Goal: Task Accomplishment & Management: Use online tool/utility

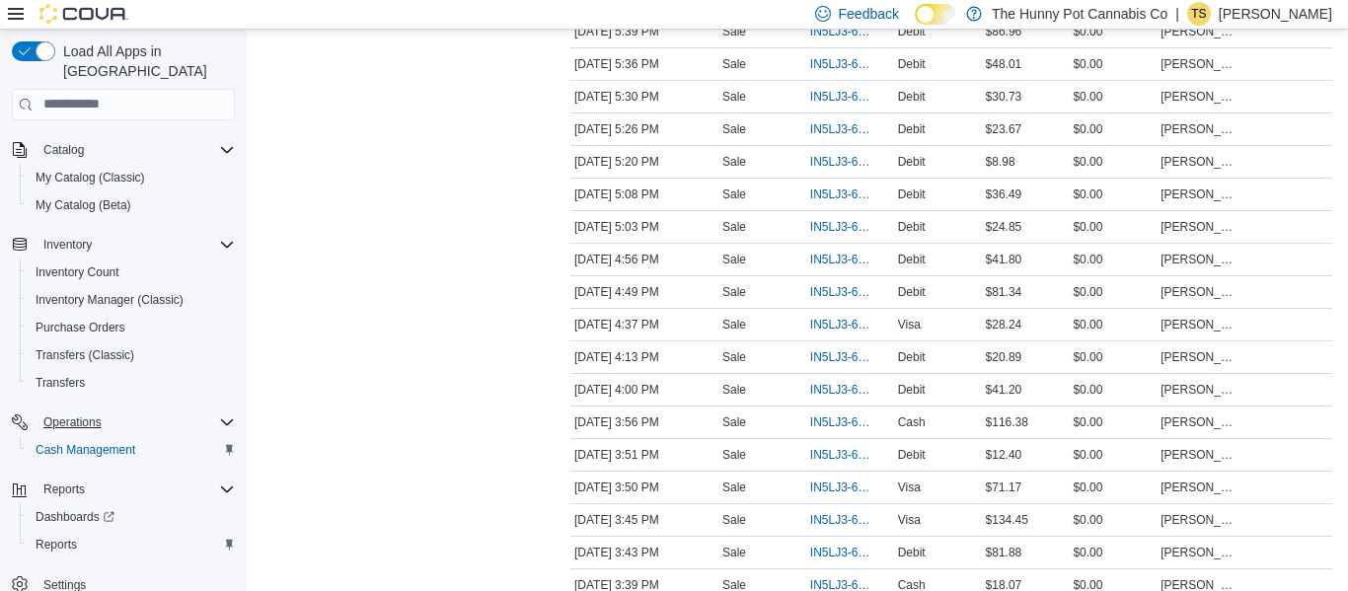
scroll to position [491, 0]
click at [123, 442] on span "Cash Management" at bounding box center [86, 450] width 100 height 16
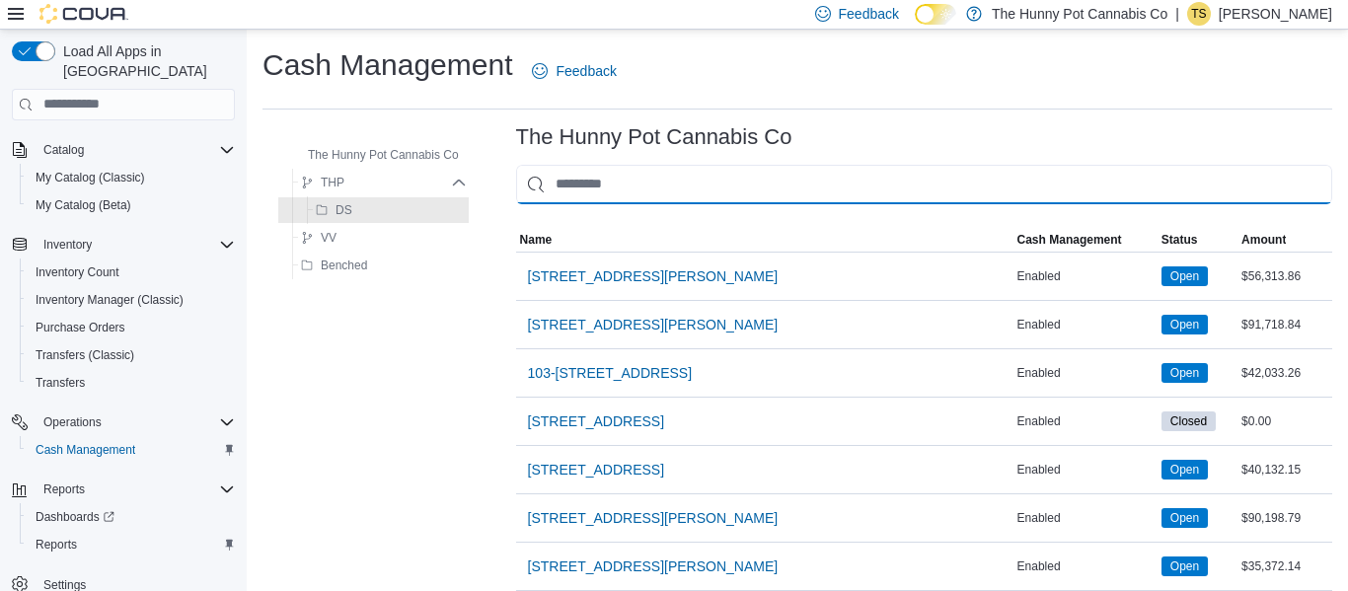
click at [582, 187] on input "This is a search bar. As you type, the results lower in the page will automatic…" at bounding box center [924, 184] width 816 height 39
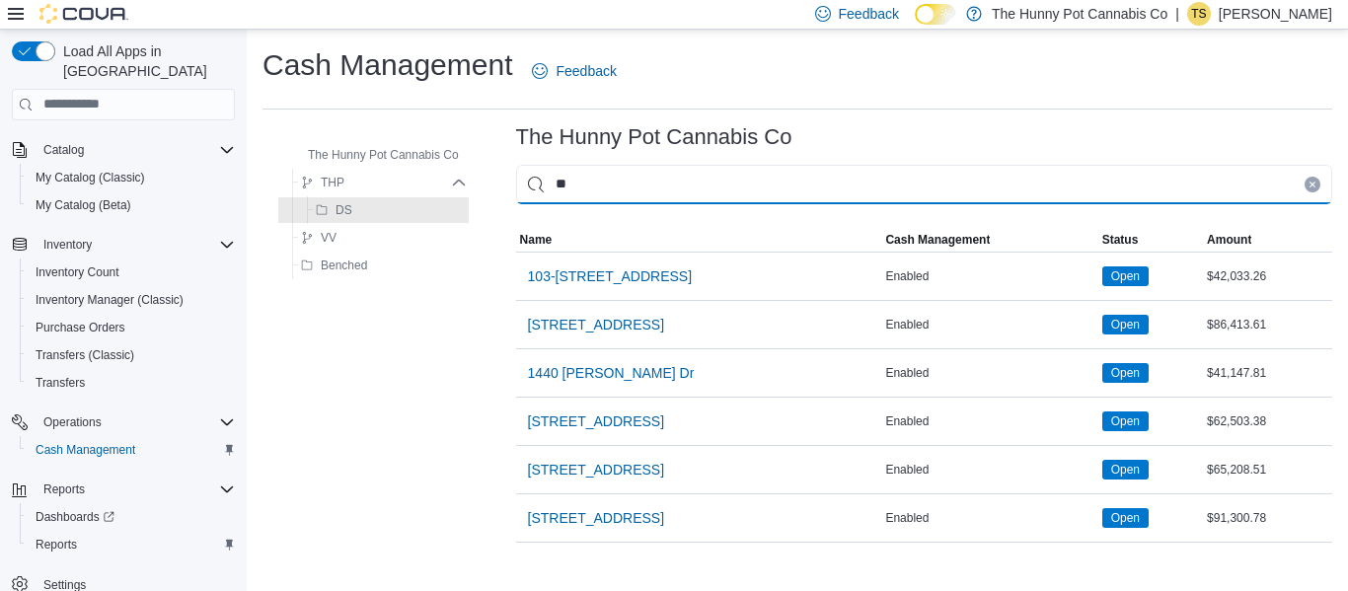
type input "**"
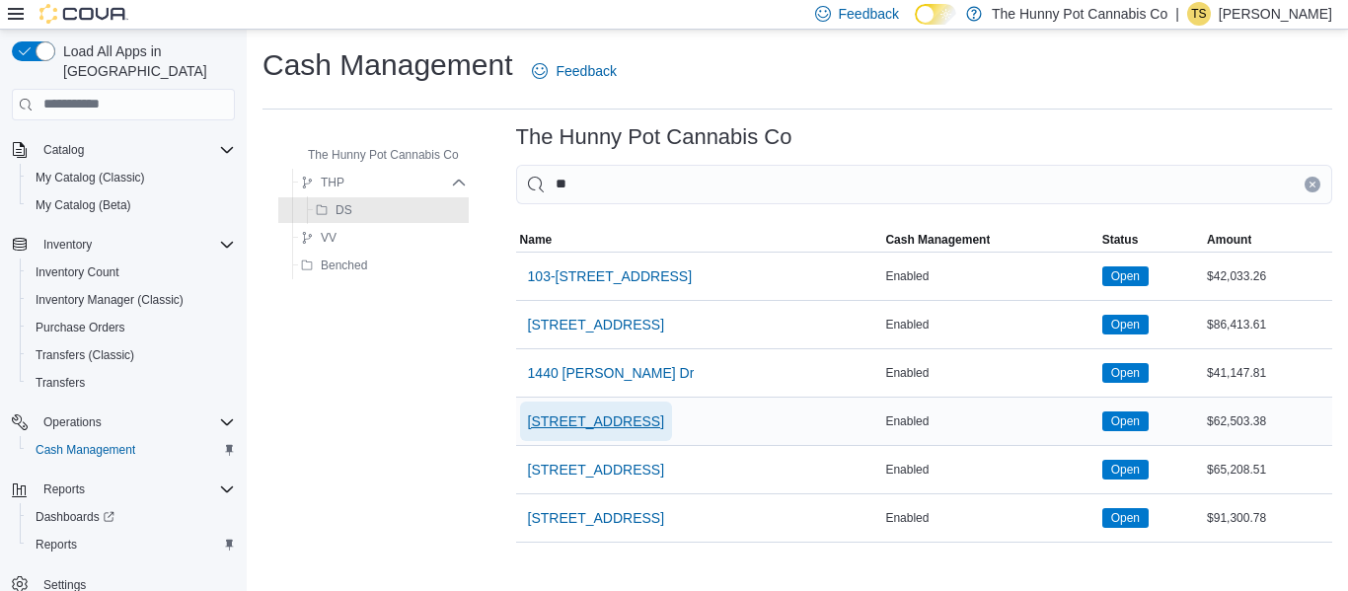
click at [612, 414] on span "[STREET_ADDRESS]" at bounding box center [596, 421] width 136 height 20
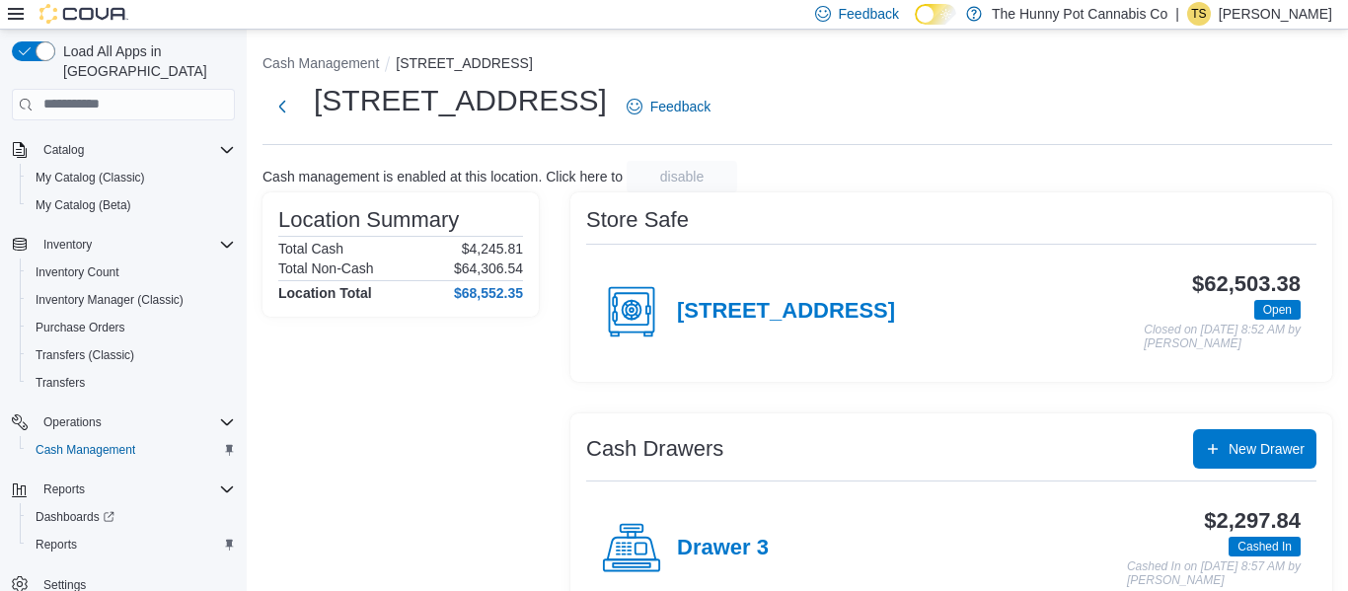
scroll to position [264, 0]
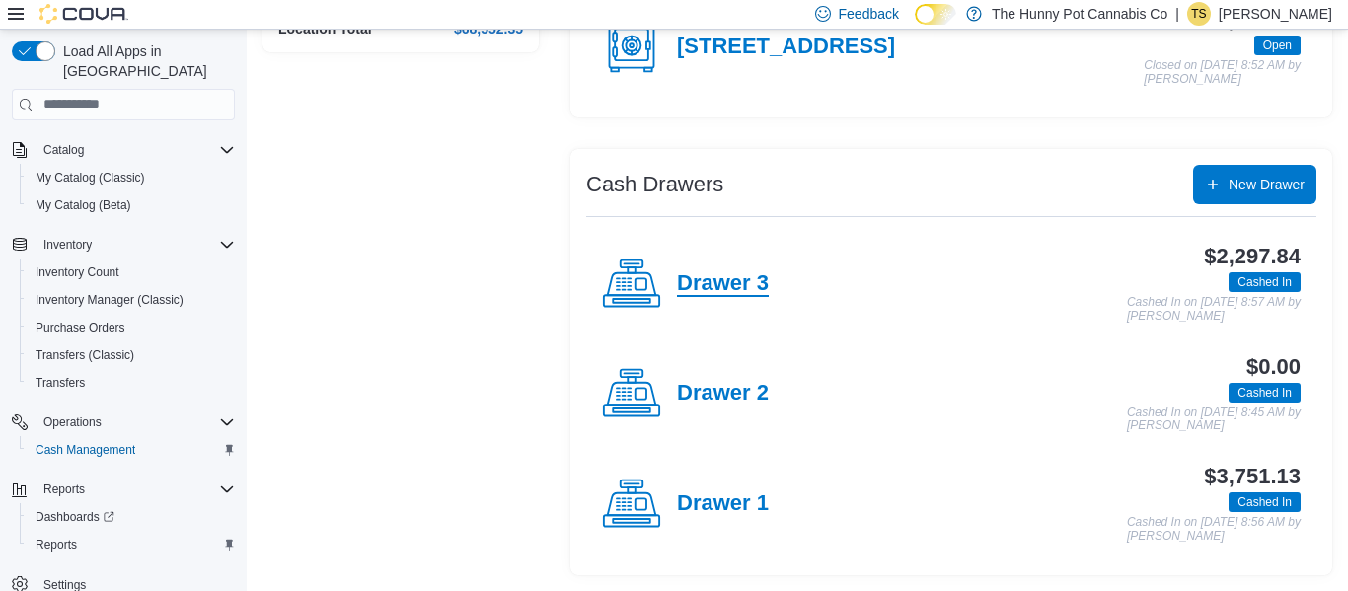
click at [720, 283] on h4 "Drawer 3" at bounding box center [723, 284] width 92 height 26
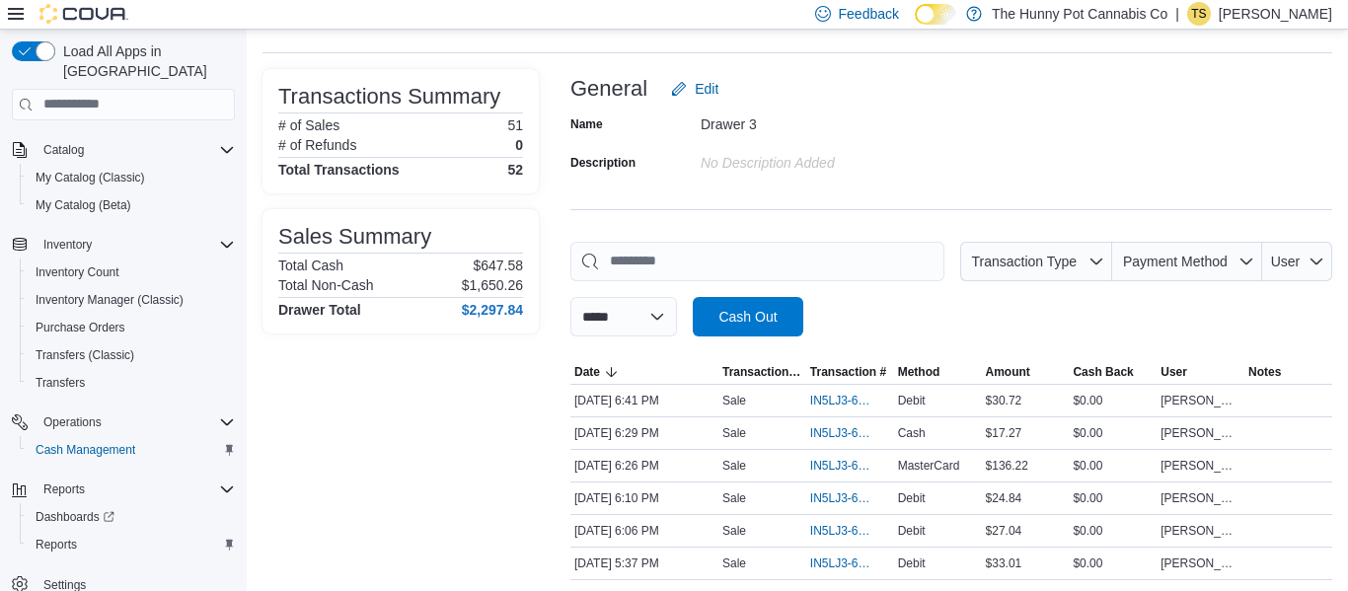
scroll to position [101, 0]
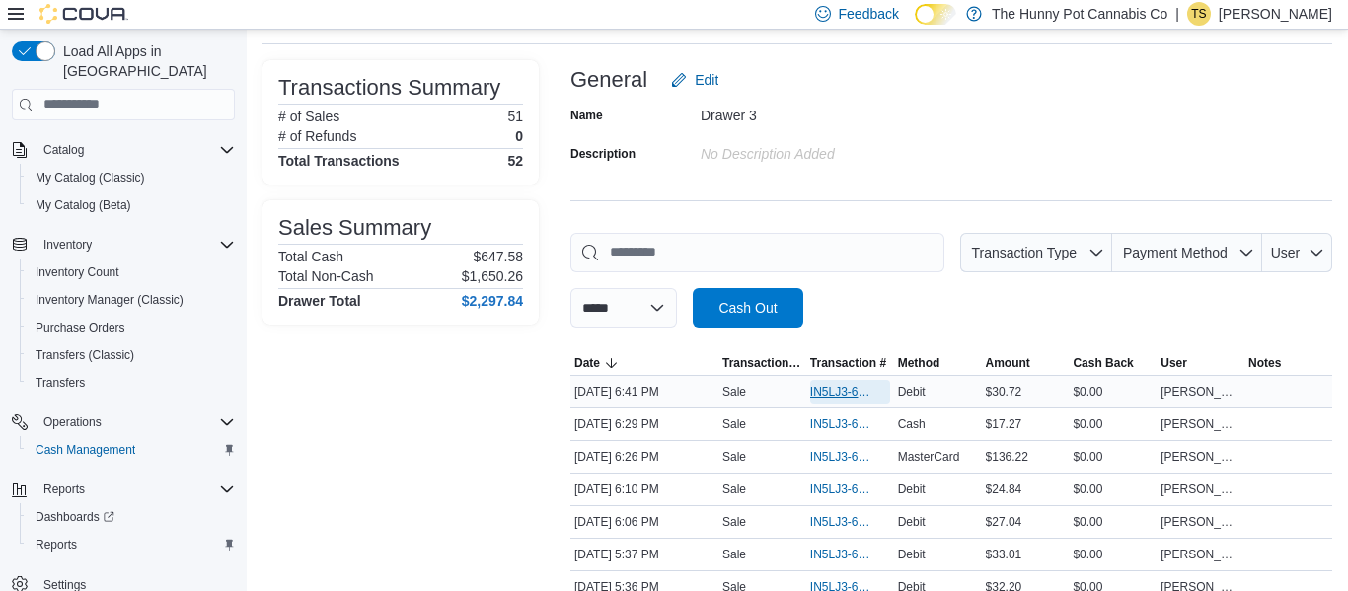
click at [841, 396] on span "IN5LJ3-6158032" at bounding box center [840, 392] width 60 height 16
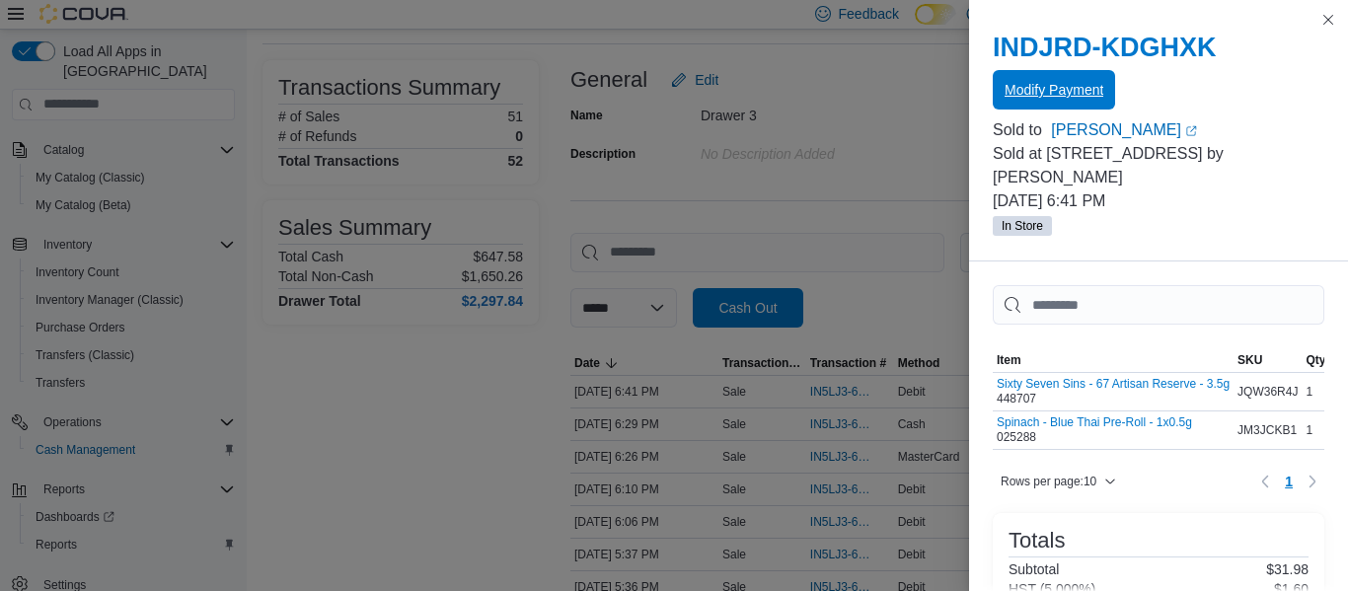
click at [1049, 105] on span "Modify Payment" at bounding box center [1053, 89] width 99 height 39
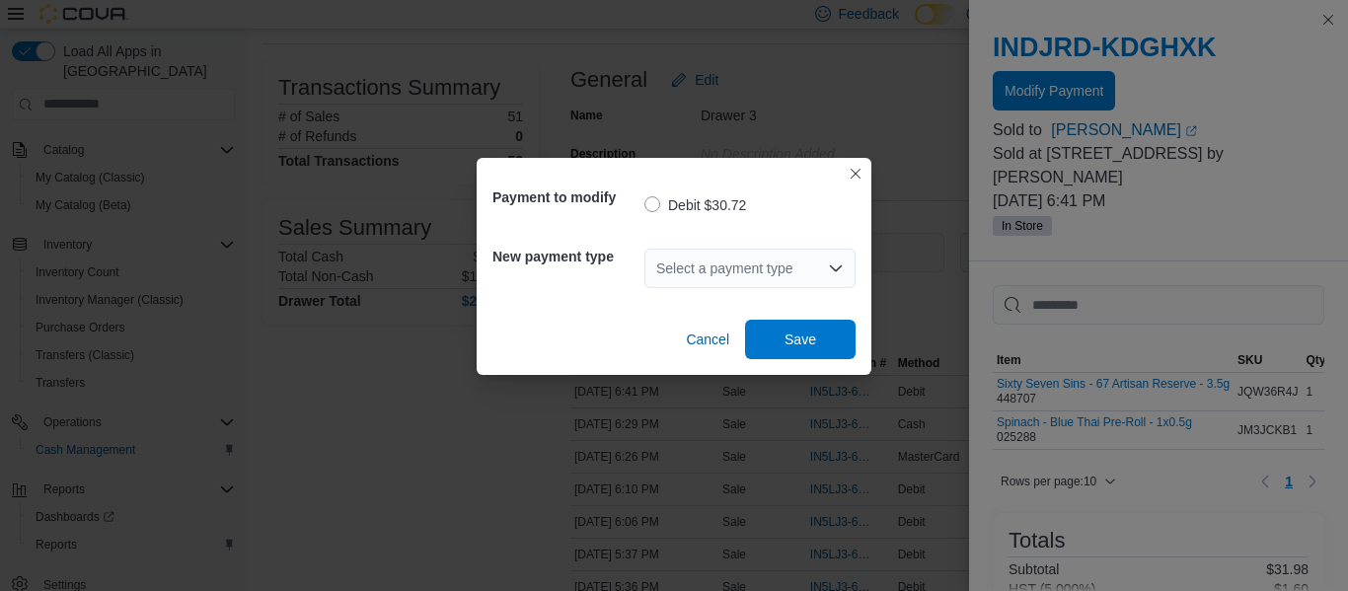
click at [816, 261] on div "Select a payment type" at bounding box center [749, 268] width 211 height 39
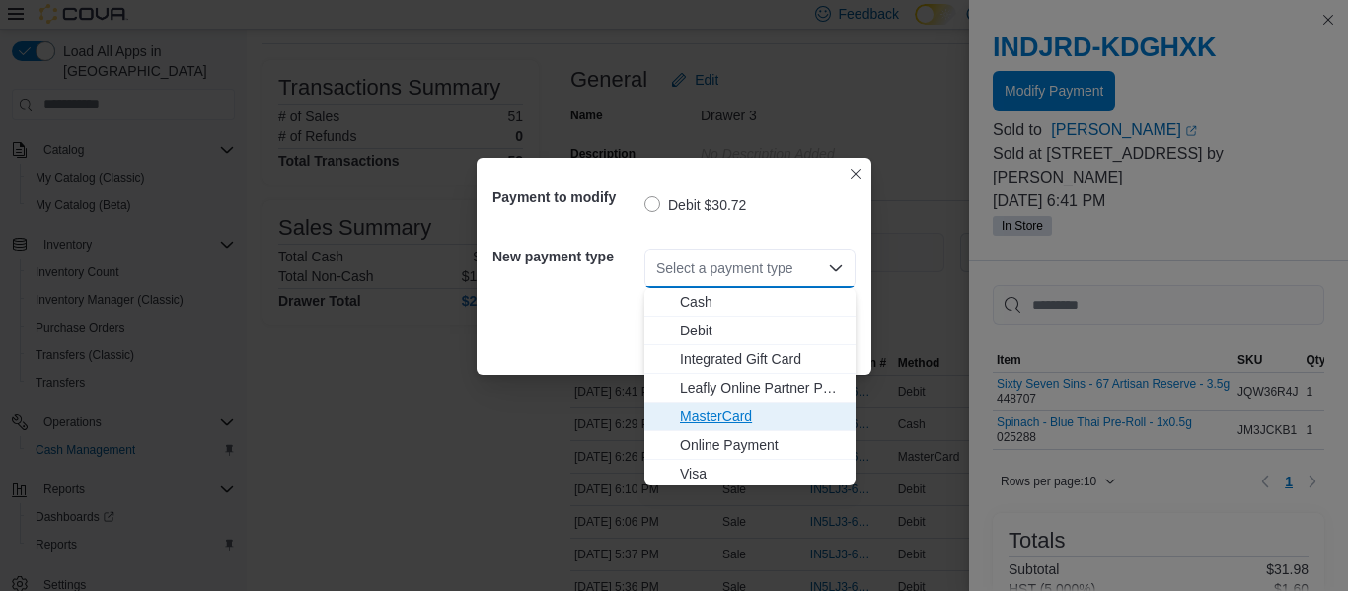
click at [723, 421] on span "MasterCard" at bounding box center [762, 417] width 164 height 20
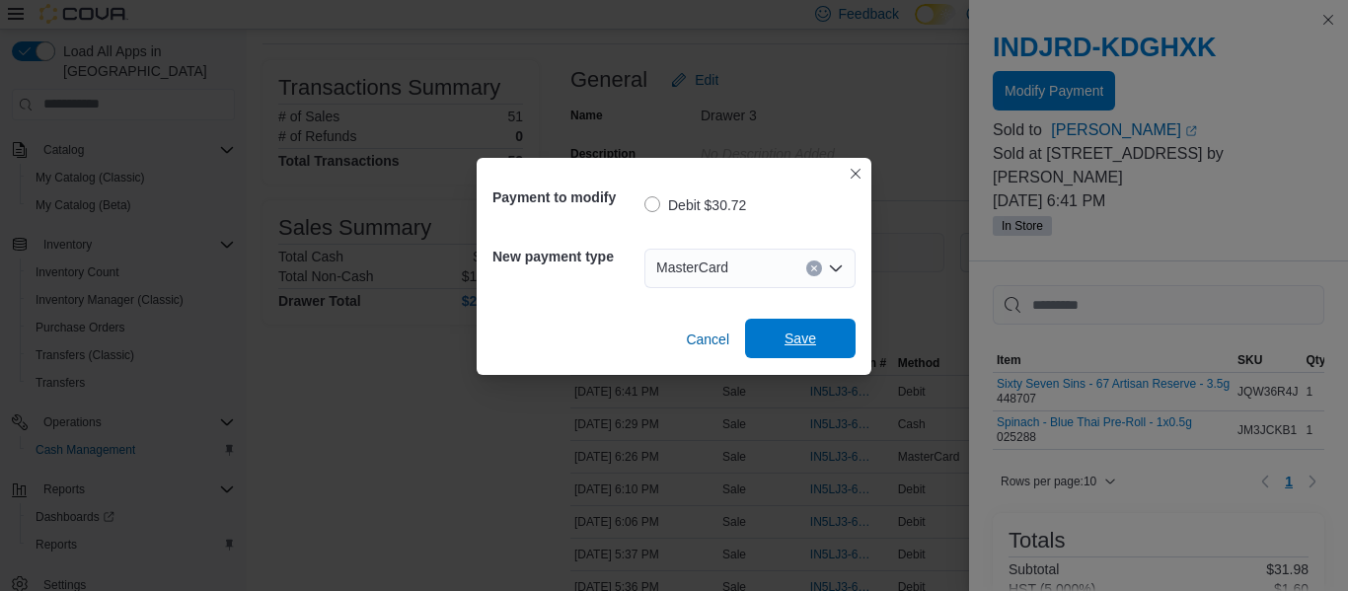
click at [794, 352] on span "Save" at bounding box center [800, 338] width 87 height 39
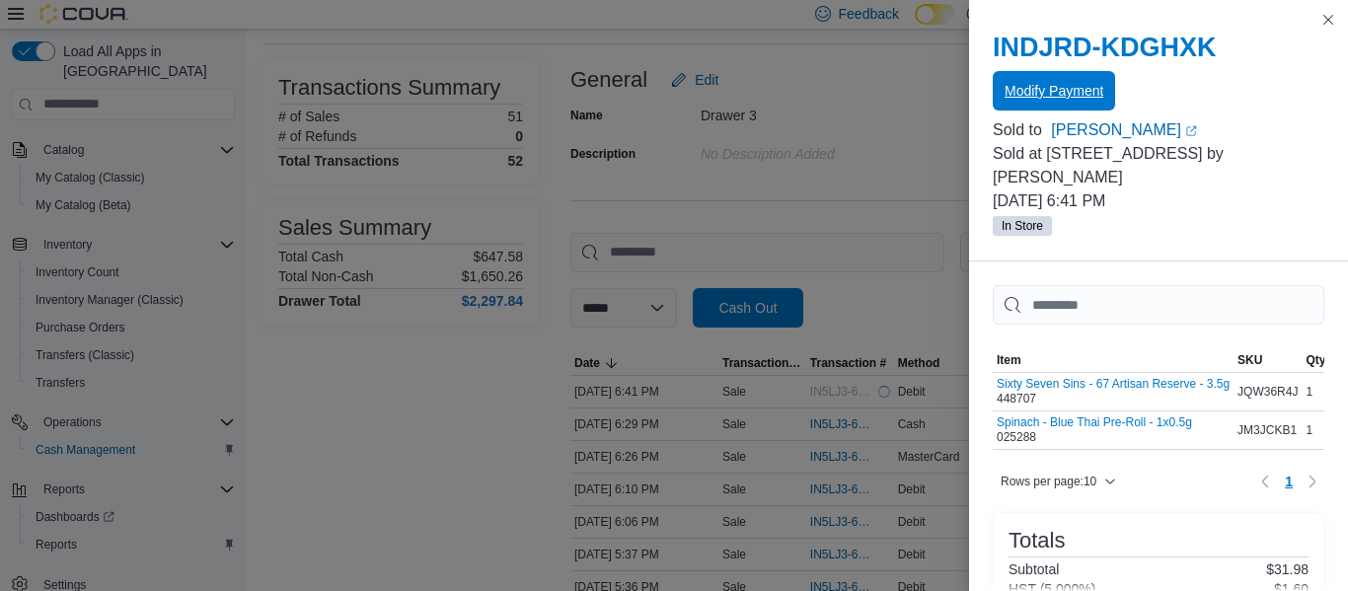
scroll to position [0, 0]
